Goal: Participate in discussion

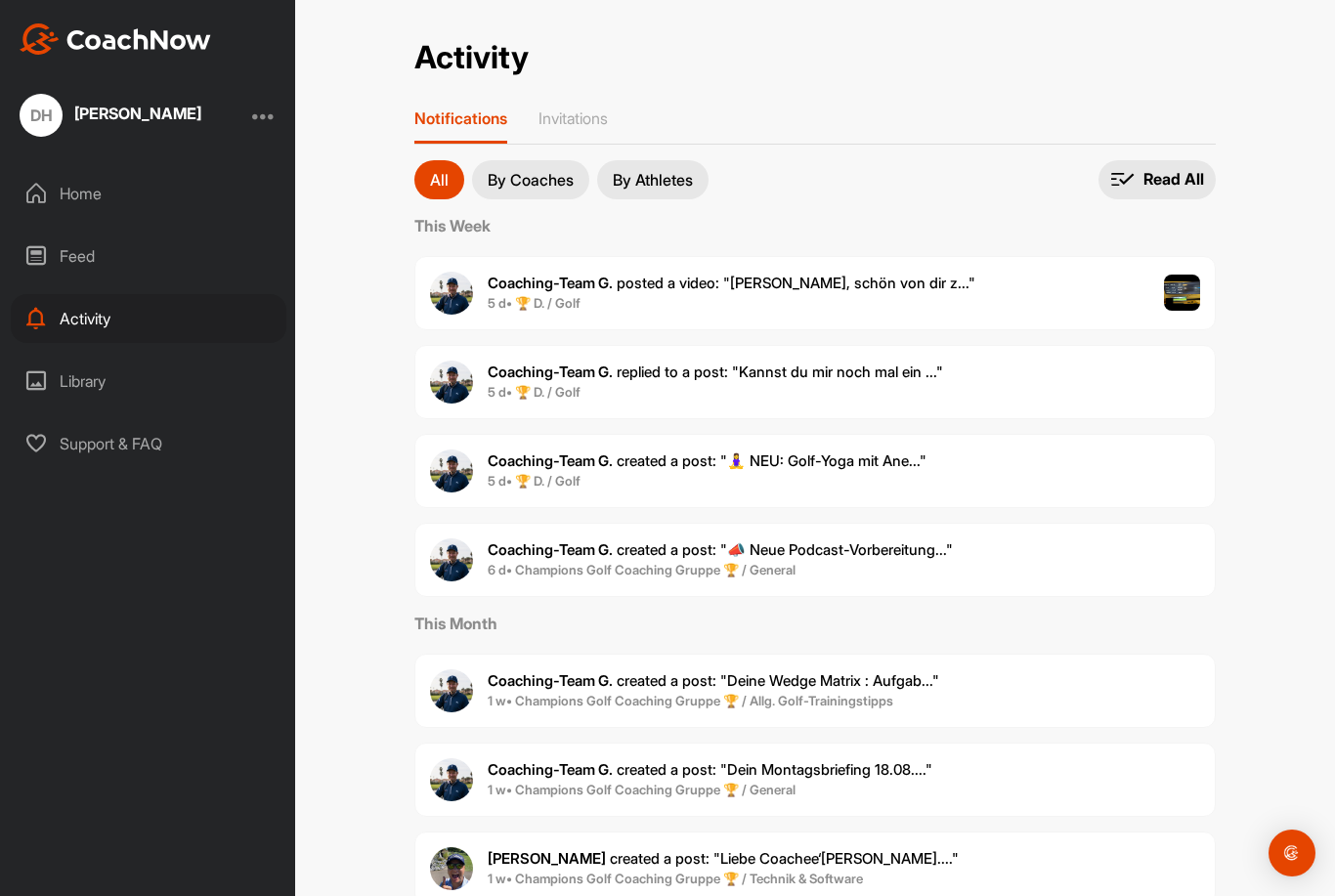
click at [149, 113] on div "[PERSON_NAME]" at bounding box center [138, 114] width 127 height 16
click at [134, 115] on div "[PERSON_NAME]" at bounding box center [138, 114] width 127 height 16
click at [244, 121] on div "DH [PERSON_NAME]" at bounding box center [147, 116] width 295 height 43
click at [267, 118] on div at bounding box center [263, 116] width 24 height 24
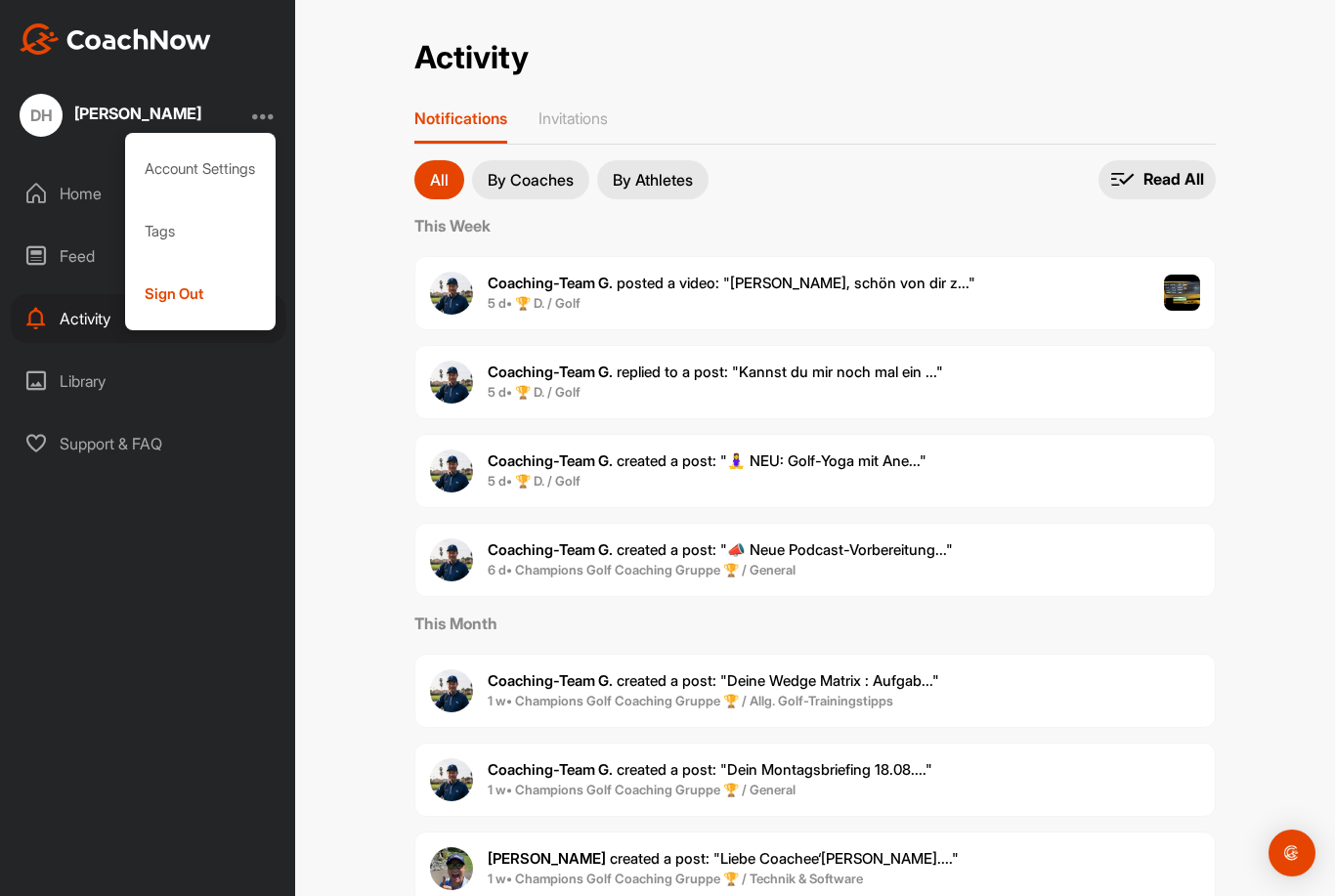
click at [262, 117] on div at bounding box center [263, 116] width 24 height 24
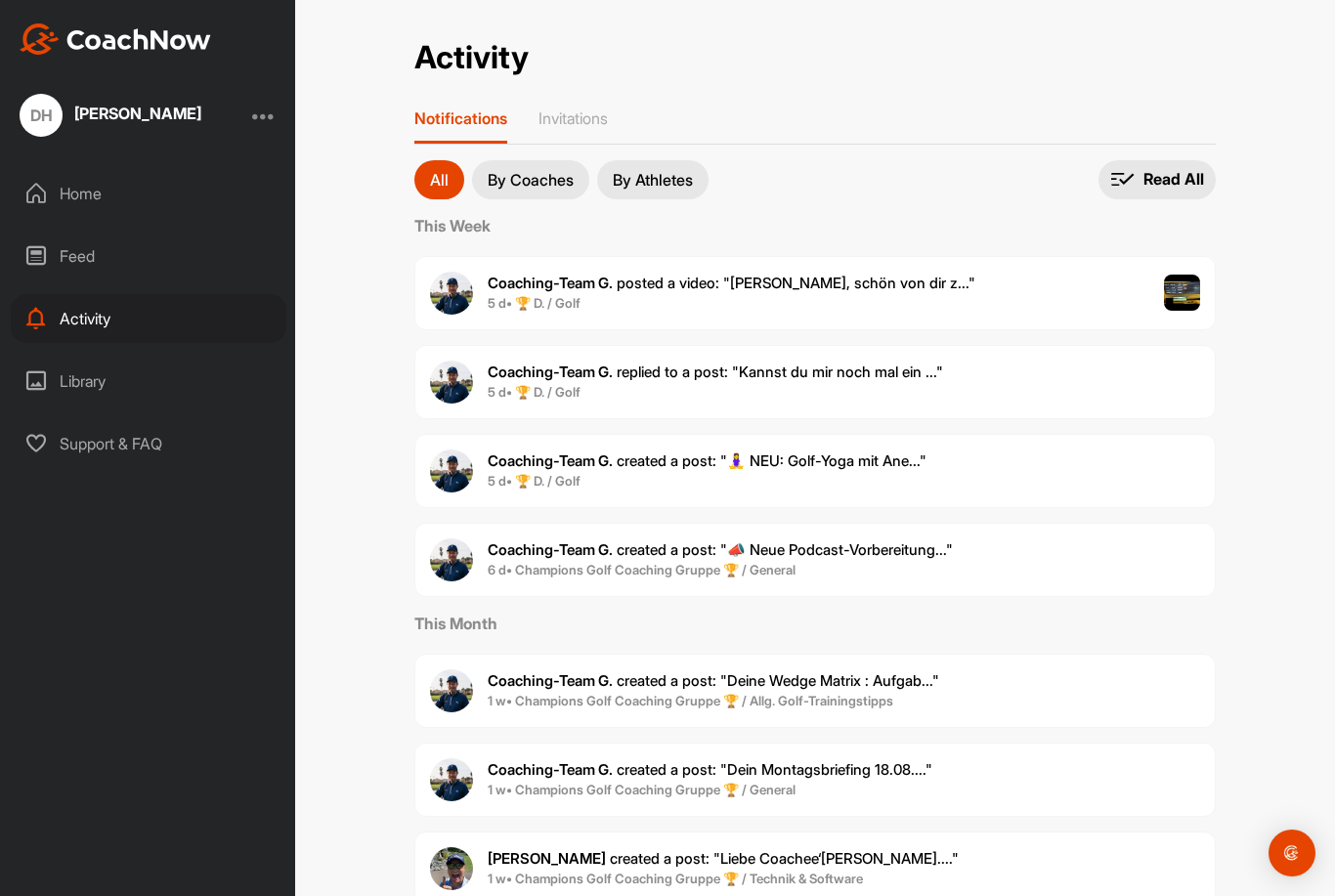
click at [257, 126] on div at bounding box center [263, 116] width 24 height 24
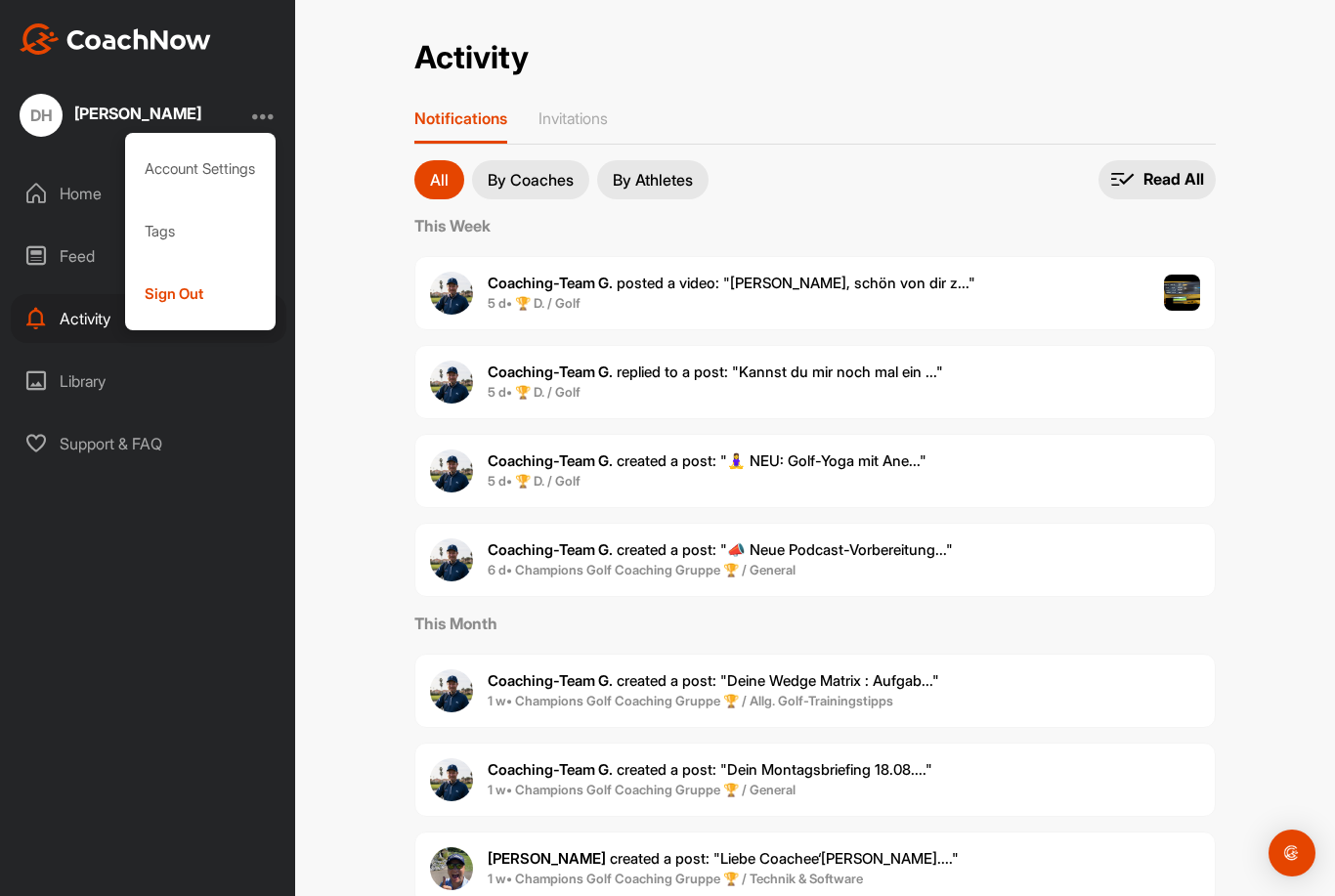
click at [181, 549] on div "DH [PERSON_NAME] Account Settings Tags Sign Out Home Feed Activity Library Supp…" at bounding box center [147, 448] width 295 height 896
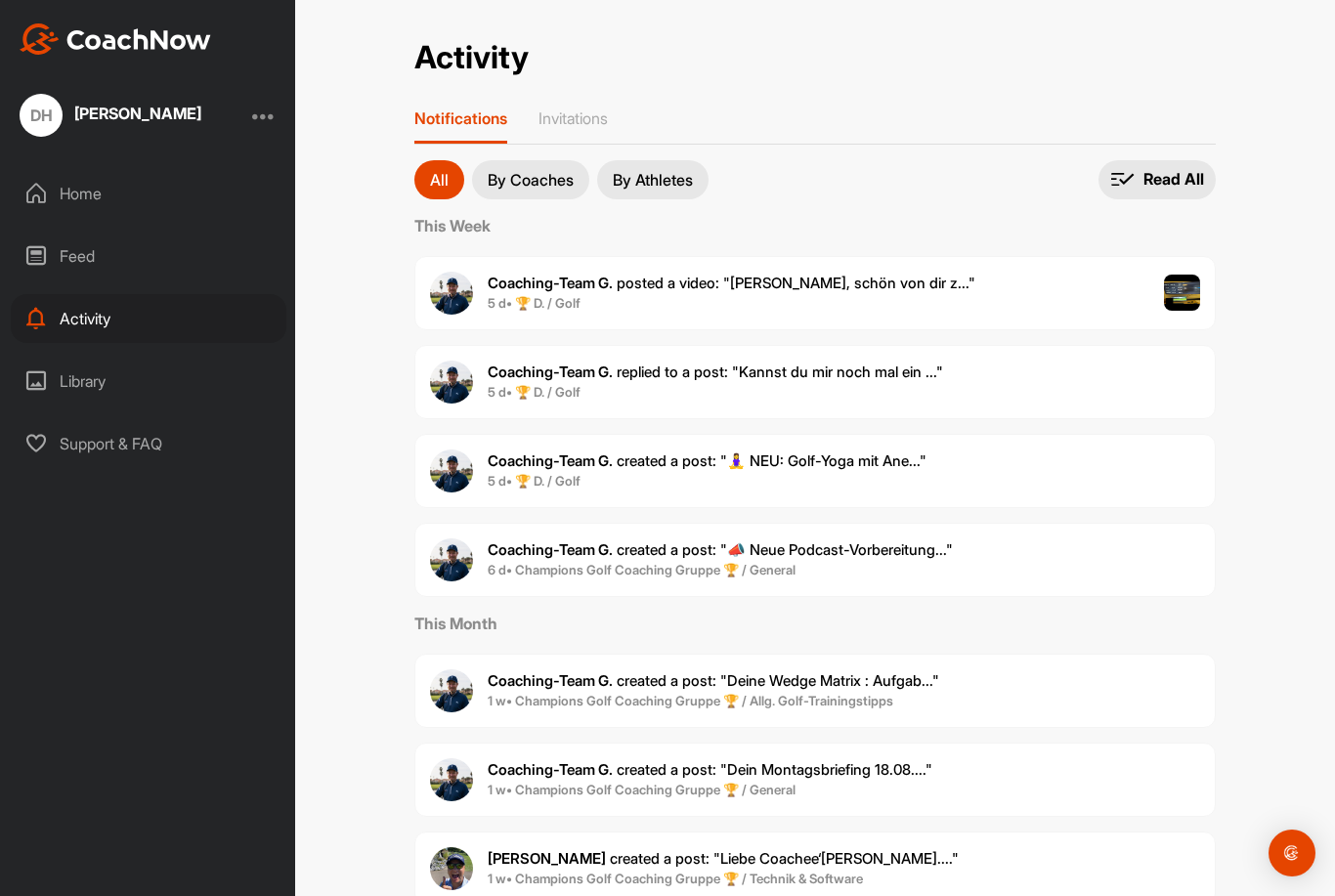
click at [103, 182] on div "Home" at bounding box center [148, 194] width 275 height 49
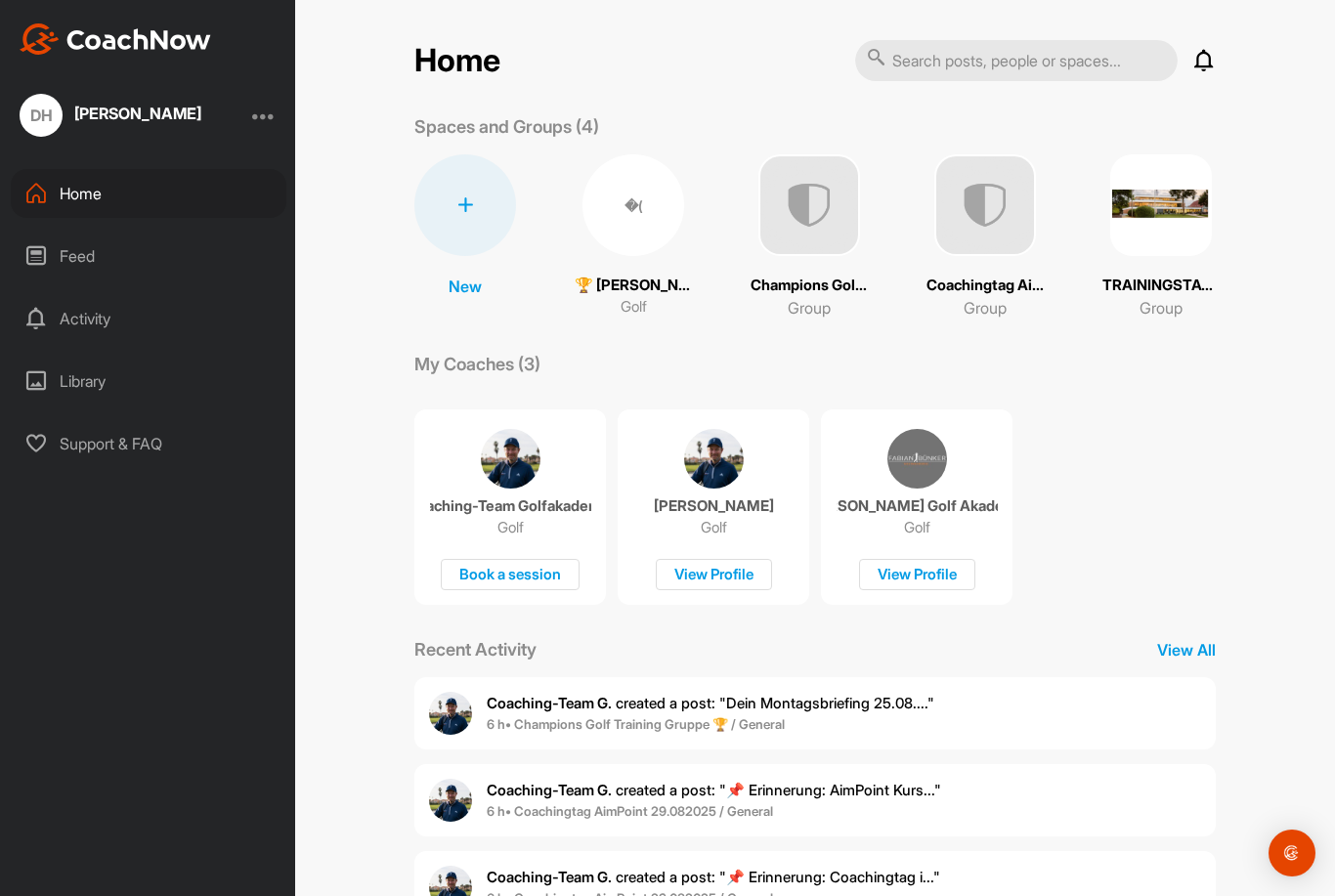
click at [642, 205] on div "�(" at bounding box center [634, 206] width 102 height 102
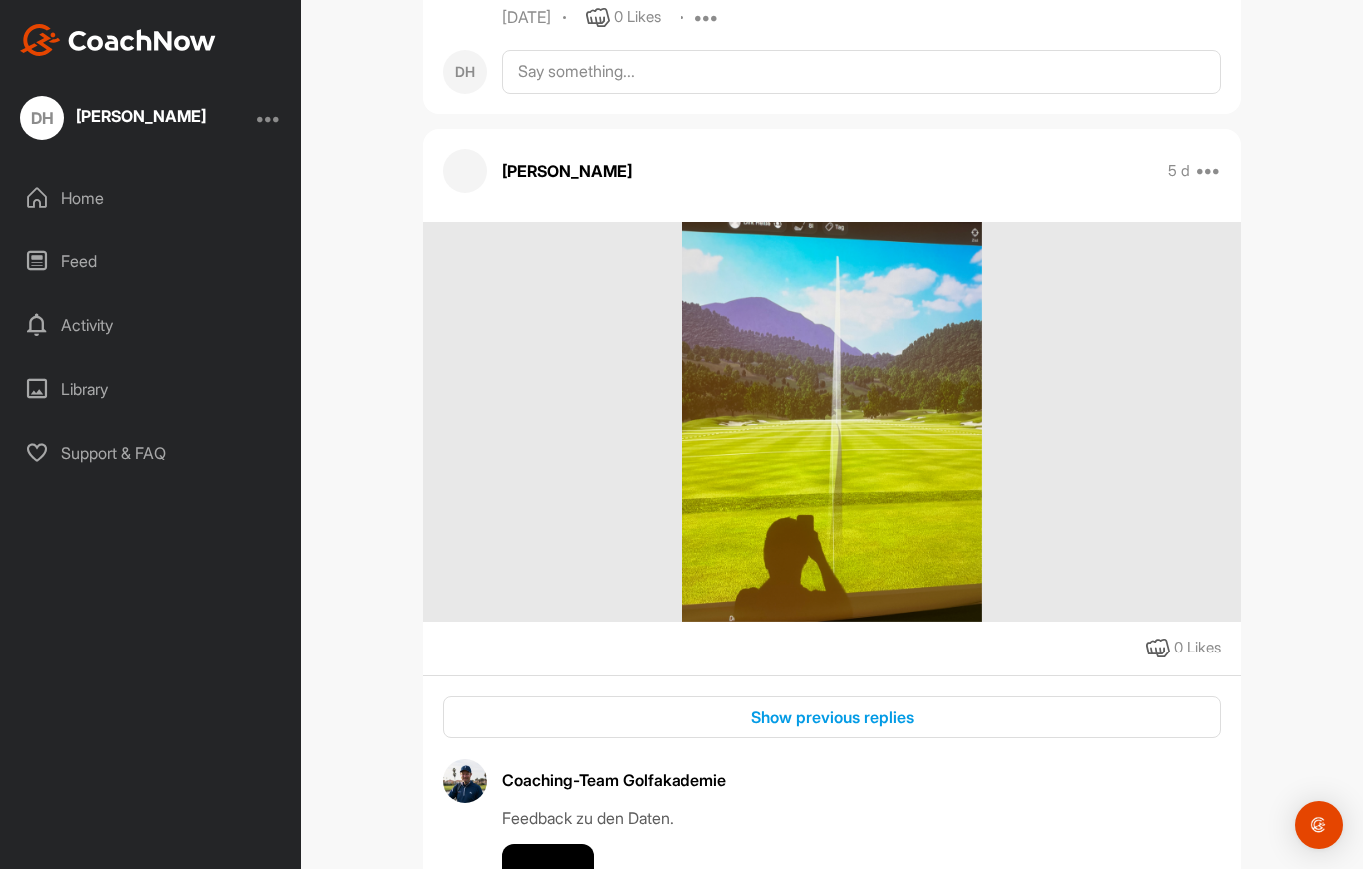
scroll to position [884, 0]
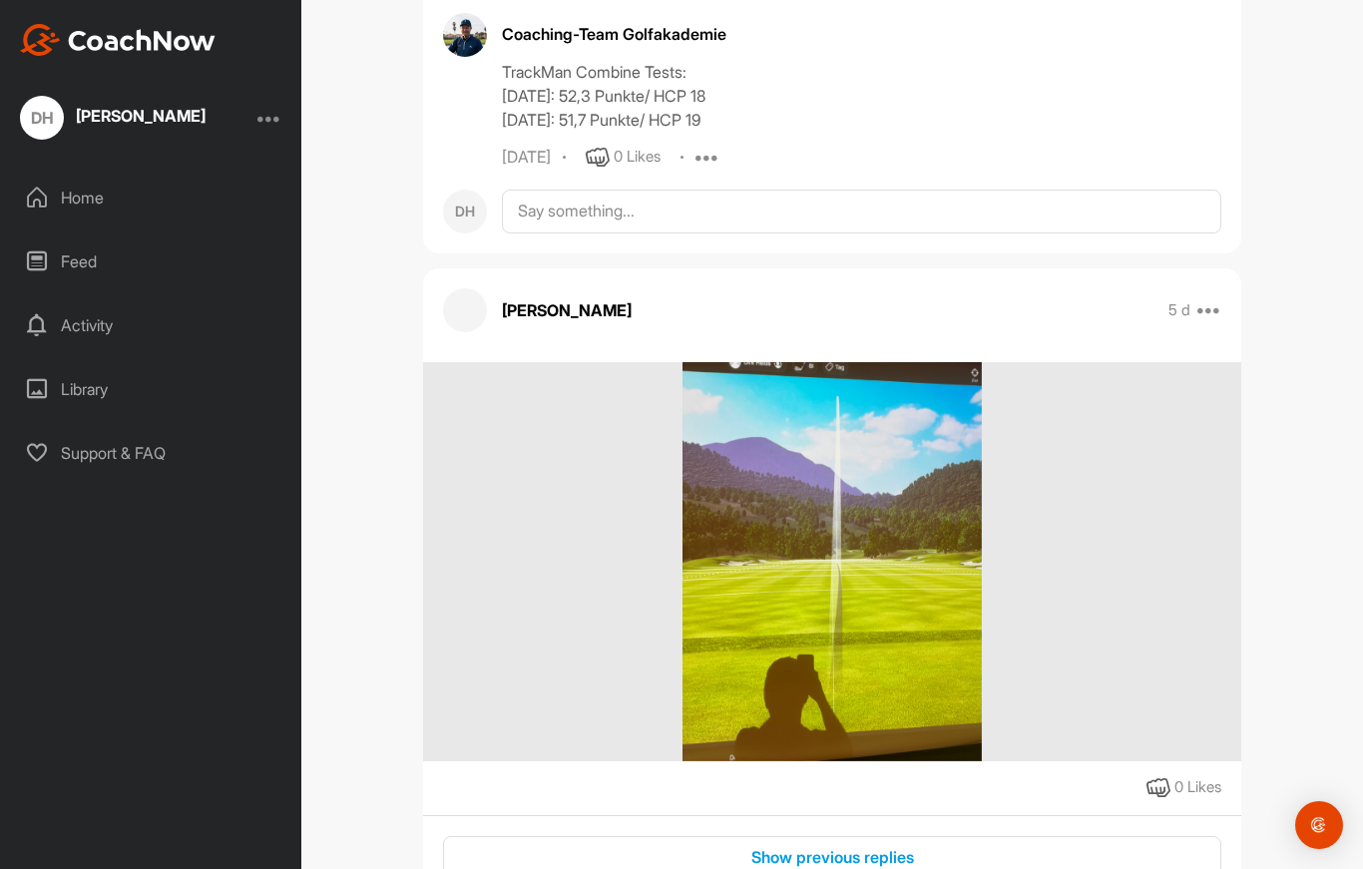
click at [816, 845] on div "Show previous replies" at bounding box center [832, 857] width 746 height 24
click at [829, 845] on div "Show previous replies" at bounding box center [832, 857] width 746 height 24
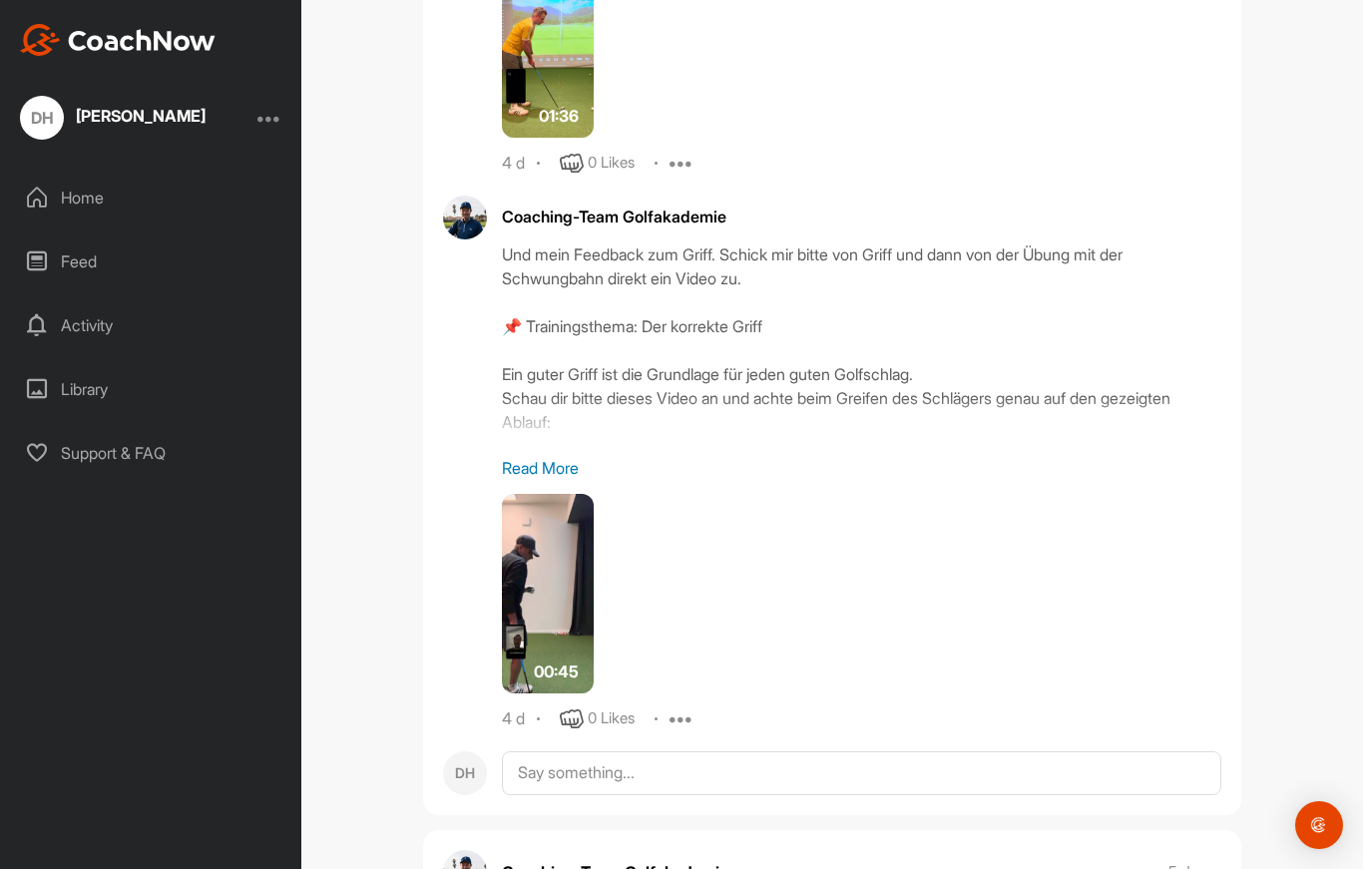
scroll to position [5252, 0]
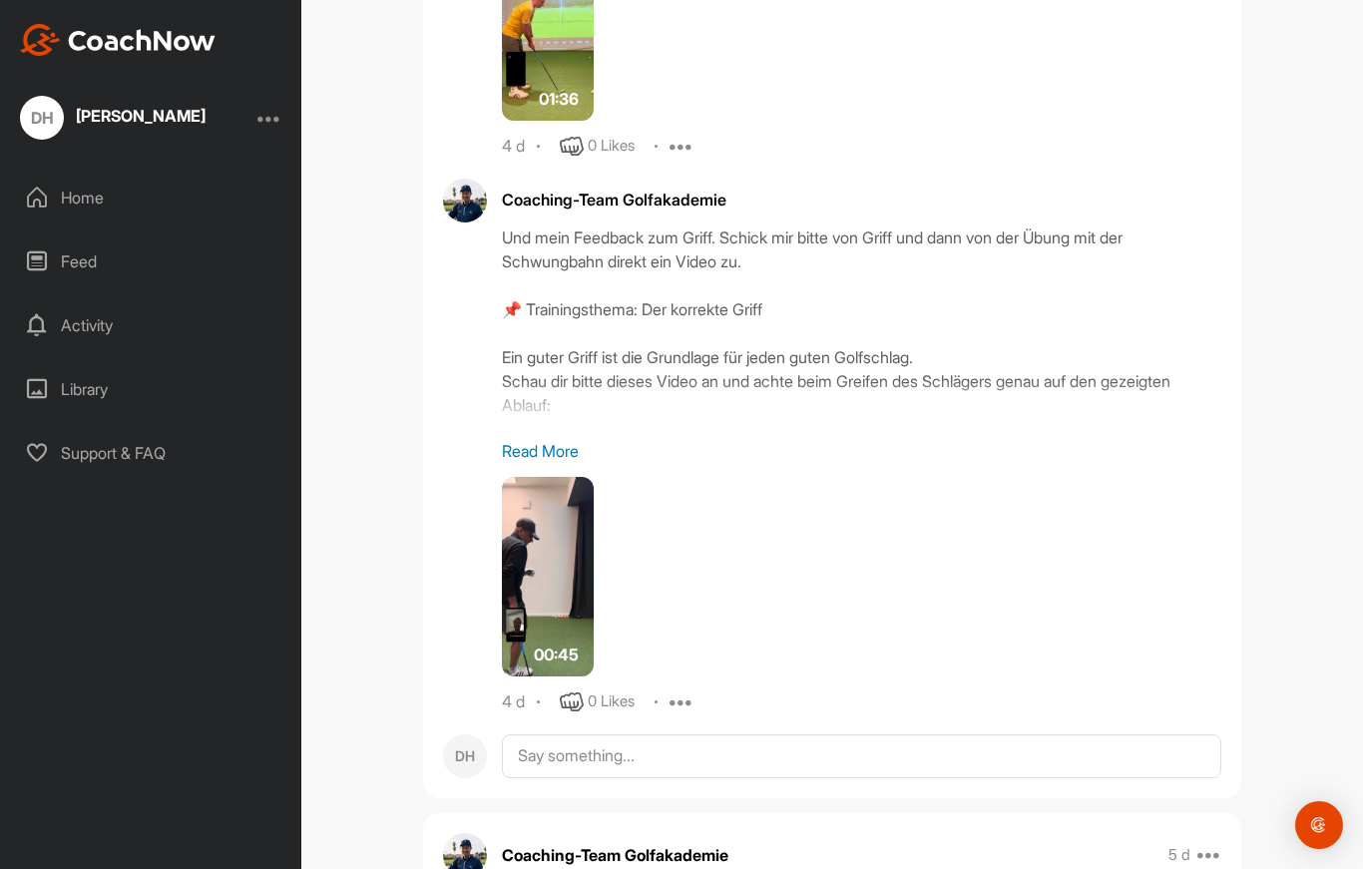
click at [532, 439] on p "Read More" at bounding box center [861, 451] width 719 height 24
